Goal: Information Seeking & Learning: Learn about a topic

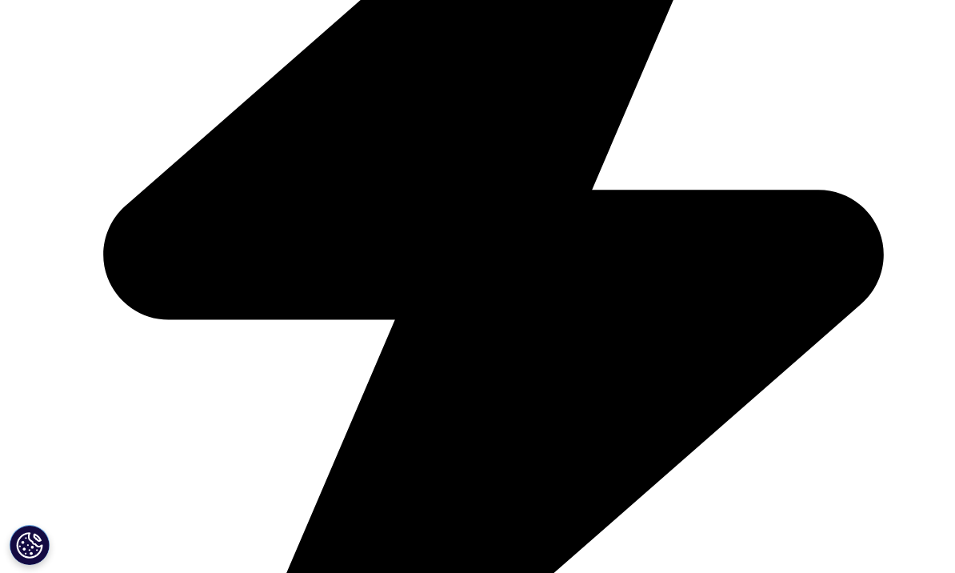
scroll to position [3447, 0]
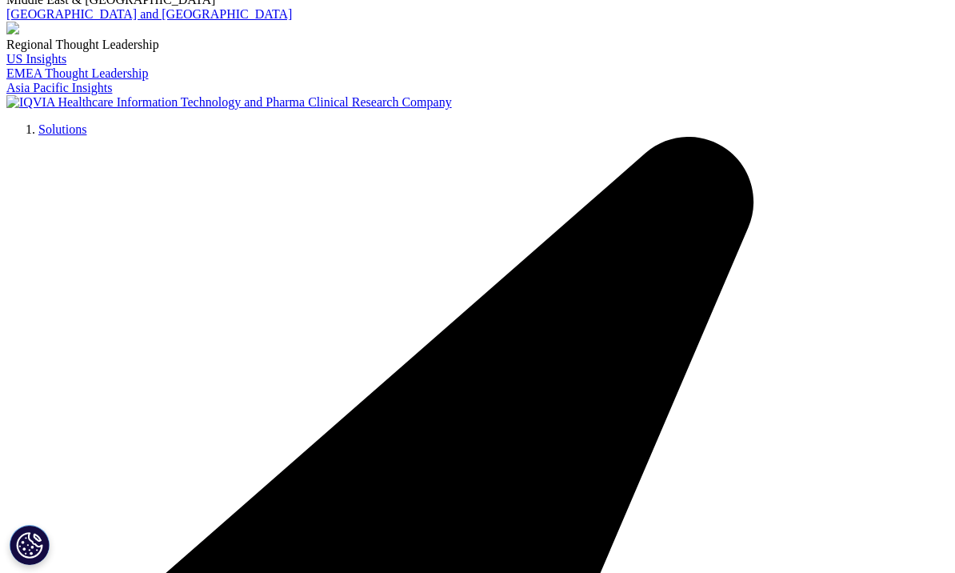
scroll to position [3100, 0]
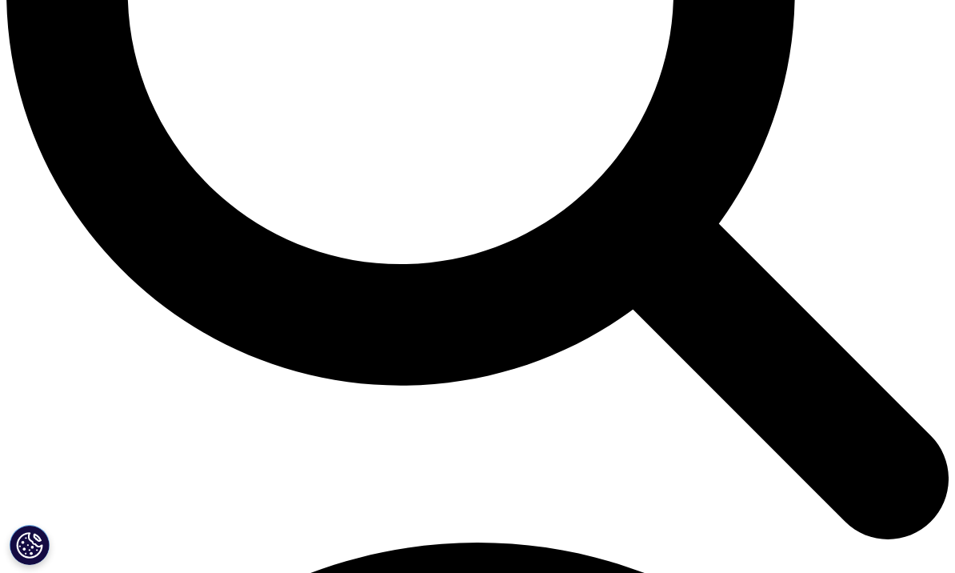
scroll to position [1373, 0]
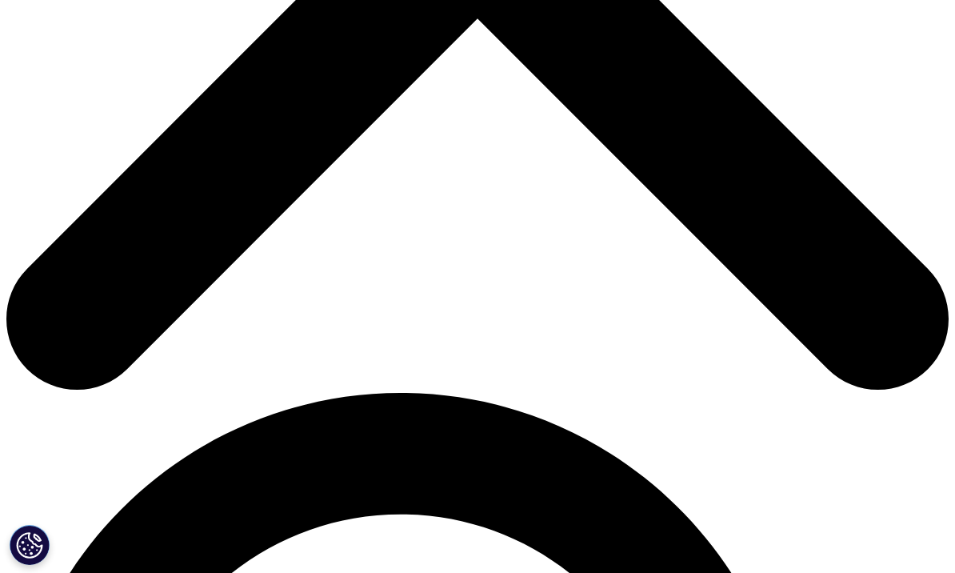
scroll to position [574, 0]
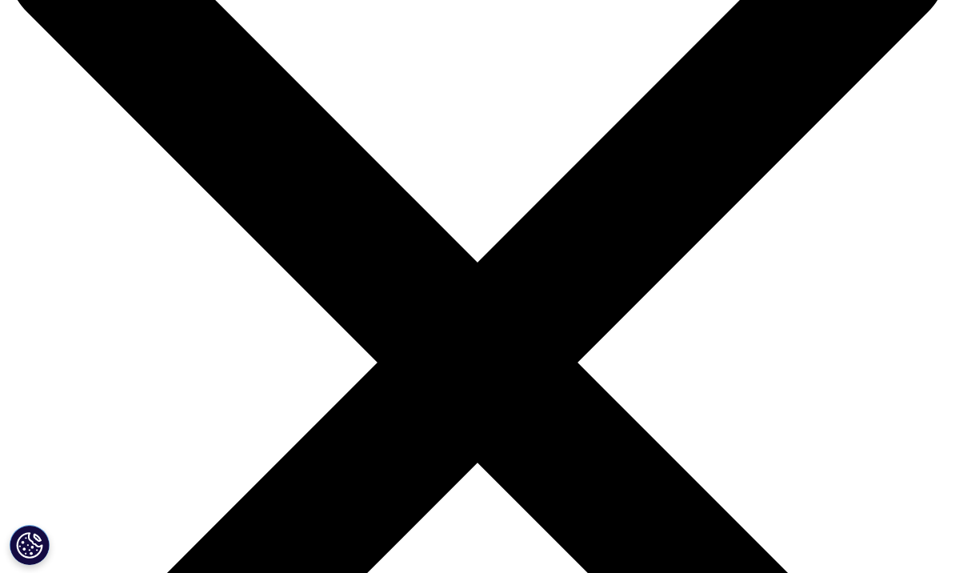
scroll to position [0, 0]
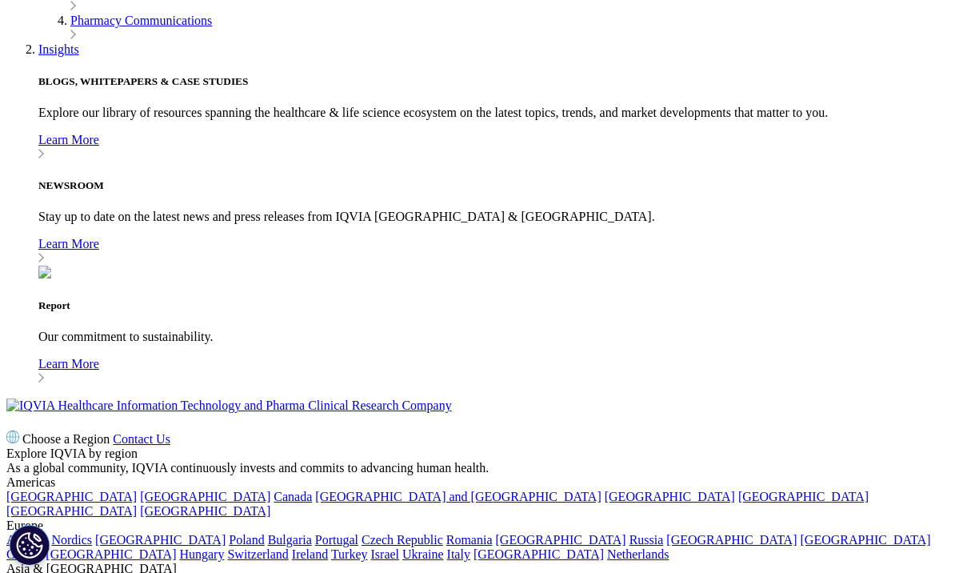
scroll to position [3386, 0]
